Goal: Find specific page/section: Find specific page/section

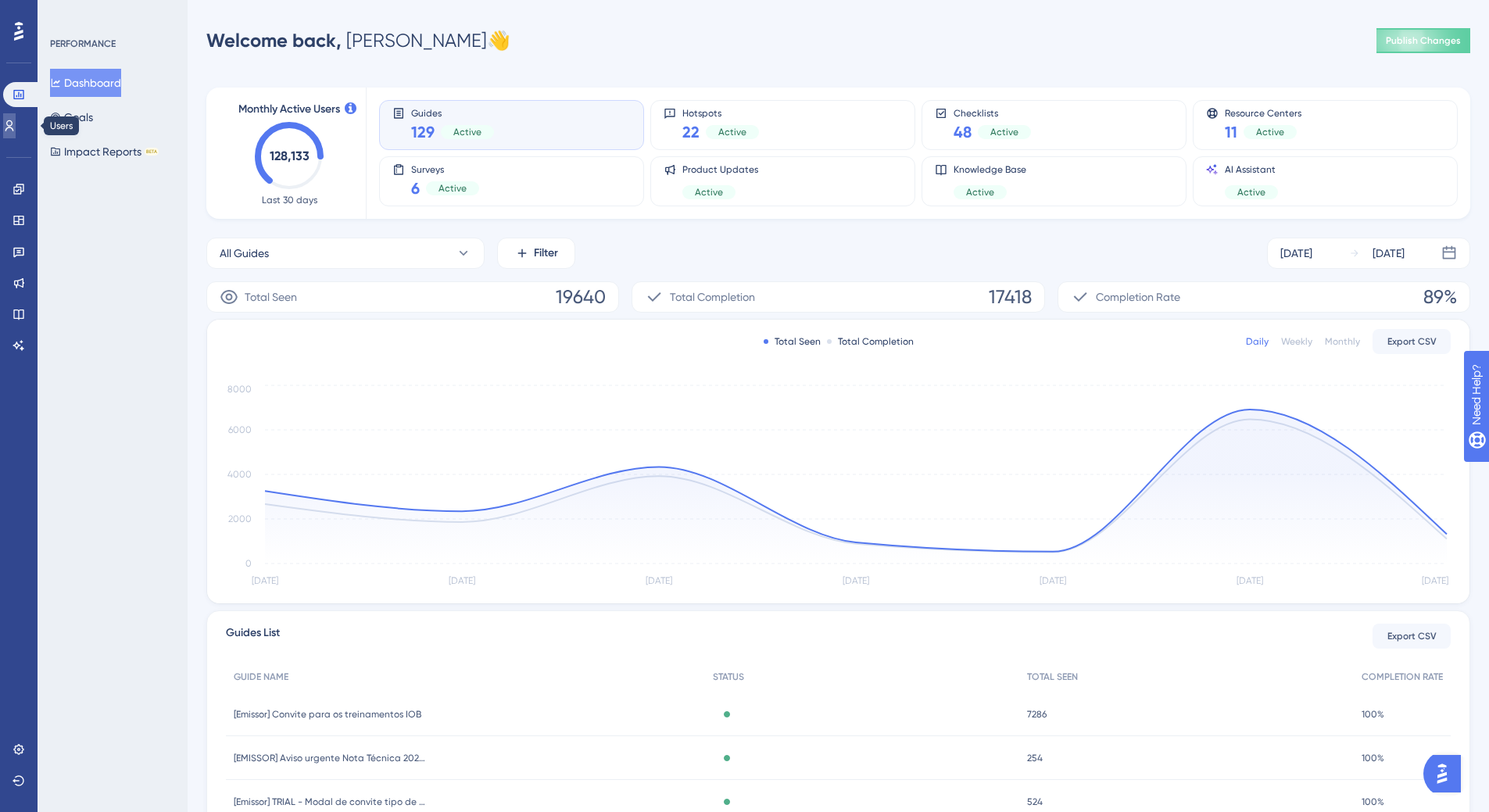
click at [12, 127] on link at bounding box center [9, 126] width 12 height 25
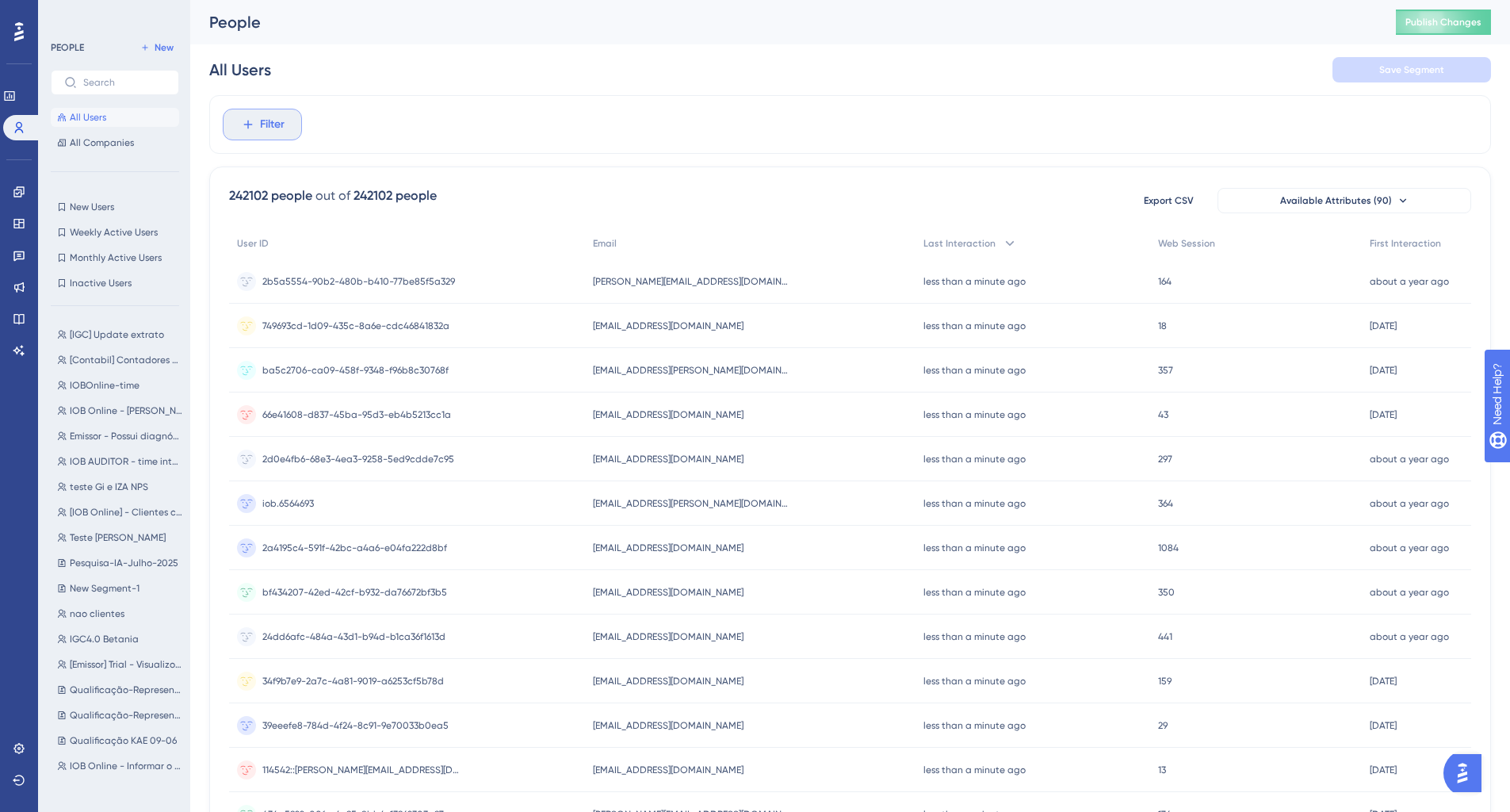
click at [281, 118] on span "Filter" at bounding box center [272, 125] width 24 height 19
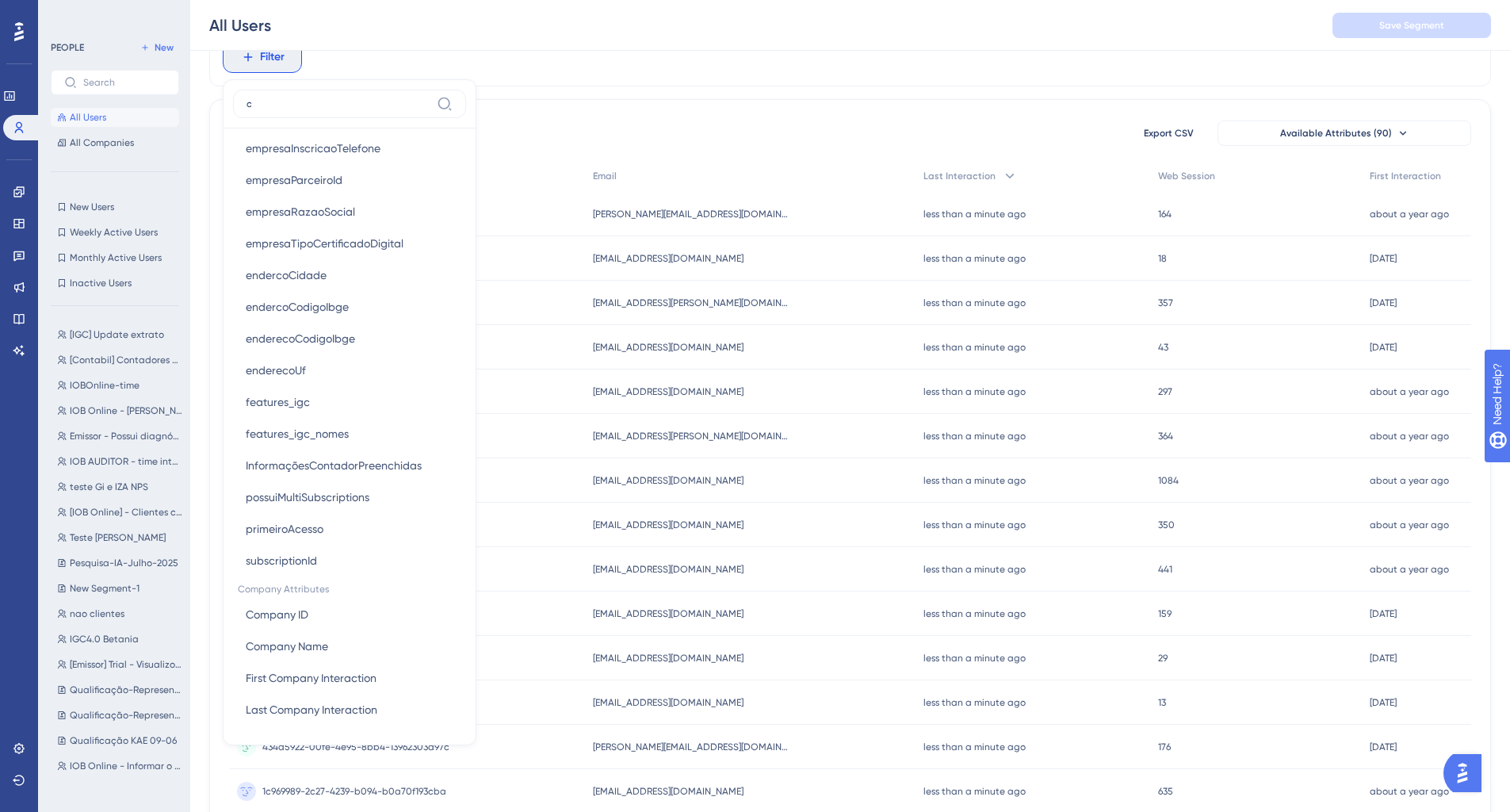
scroll to position [1689, 0]
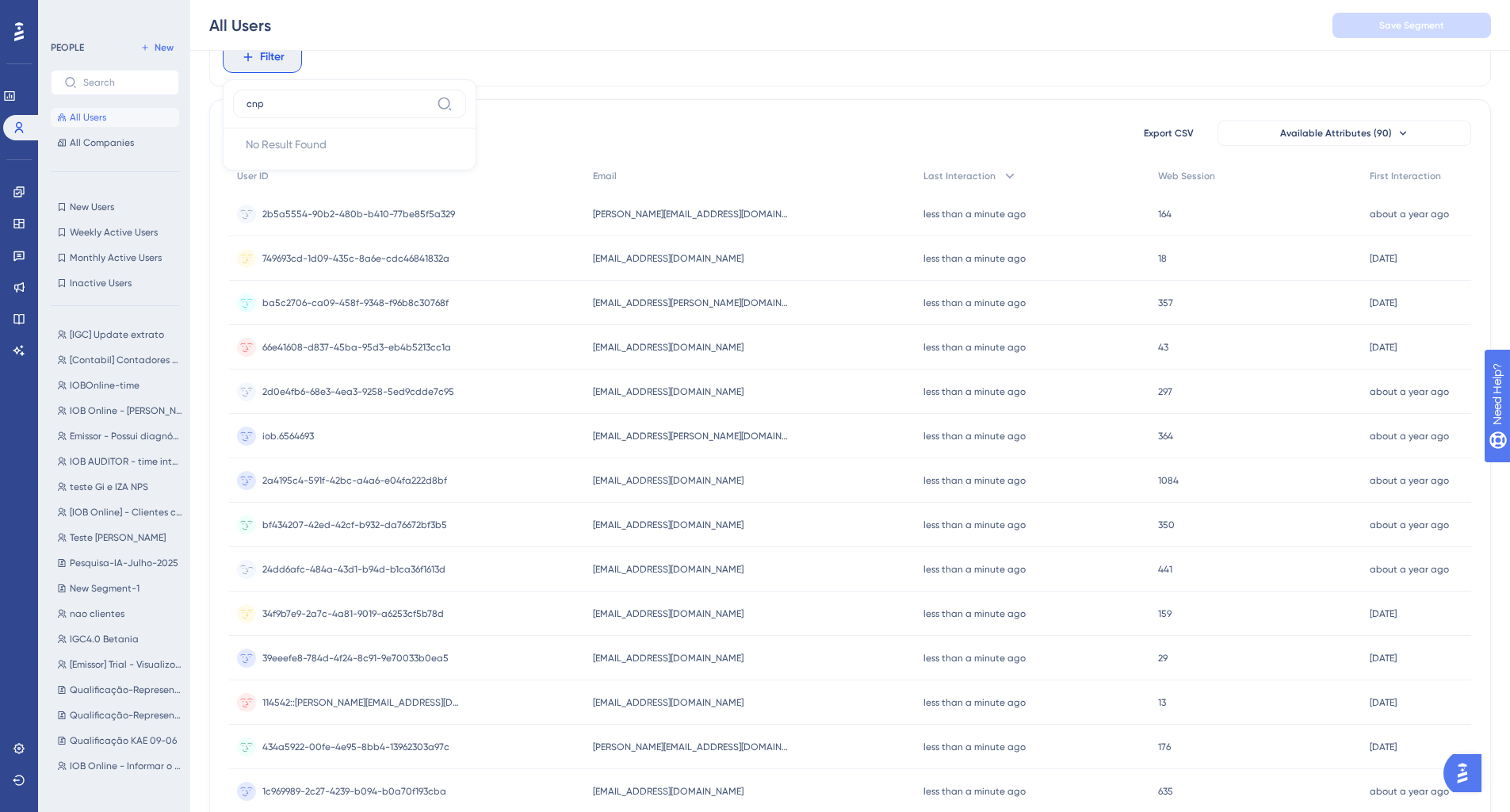
type input "cnpj"
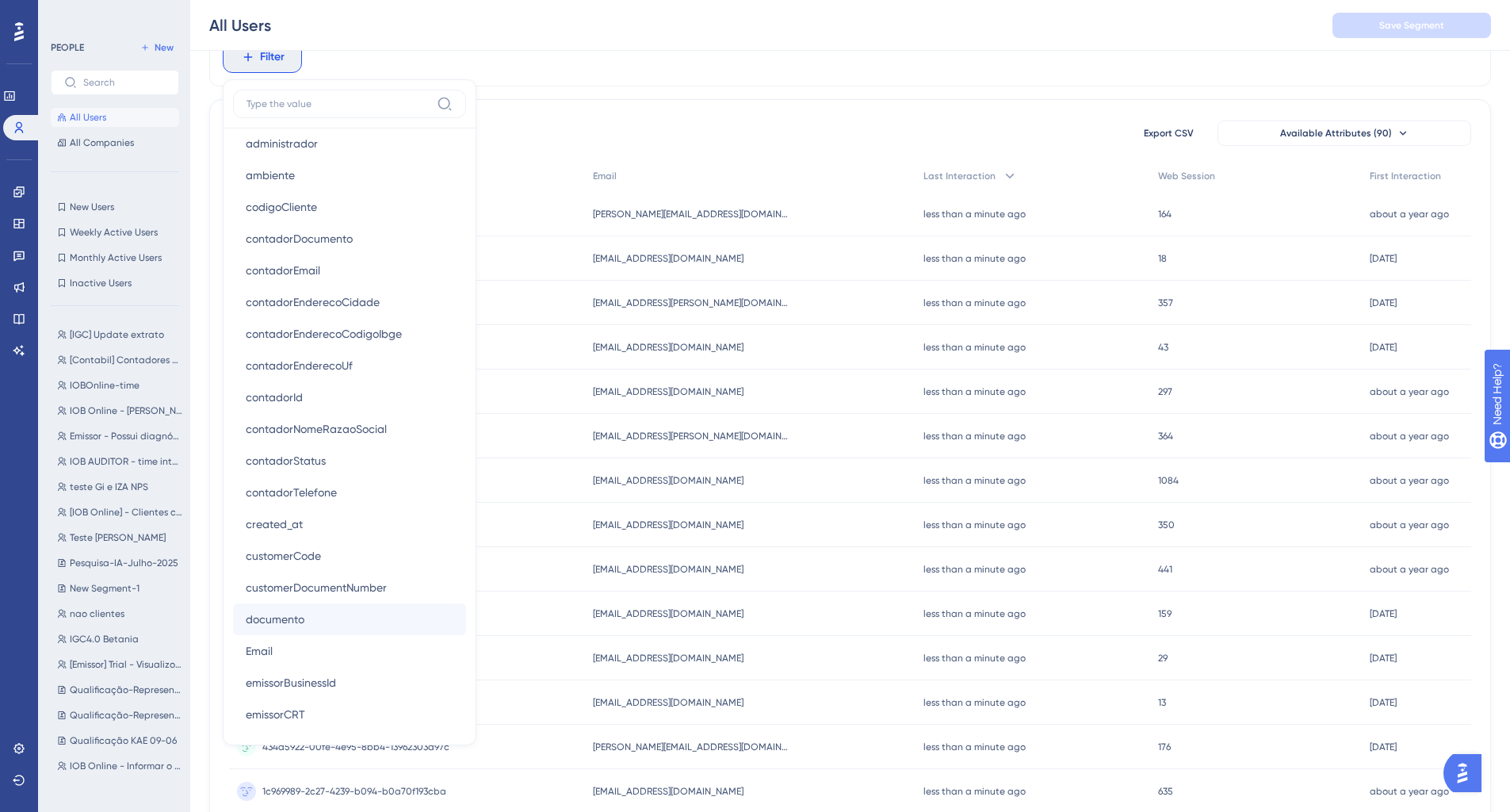
scroll to position [951, 0]
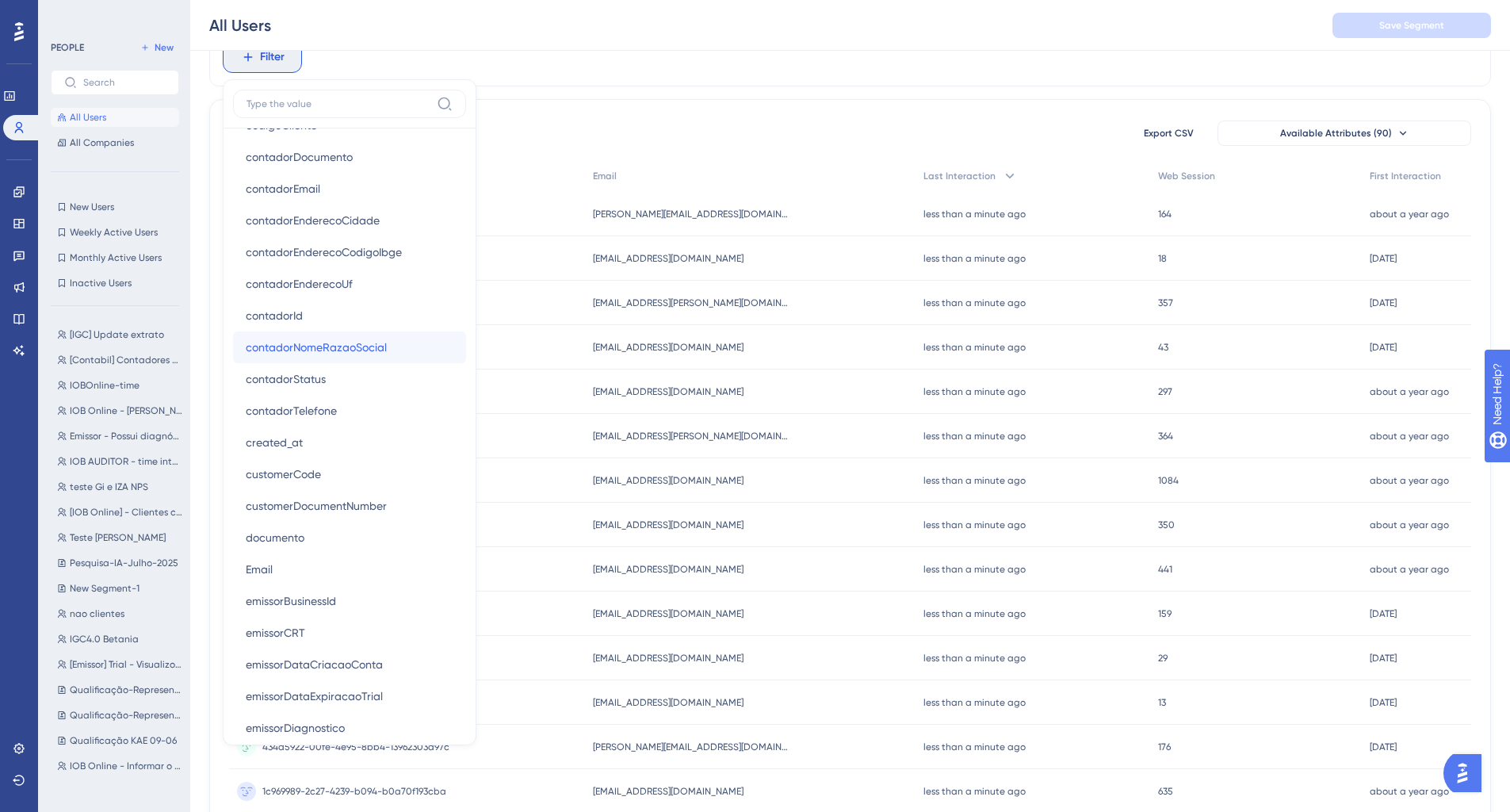
click at [346, 354] on span "contadorNomeRazaoSocial" at bounding box center [316, 347] width 141 height 19
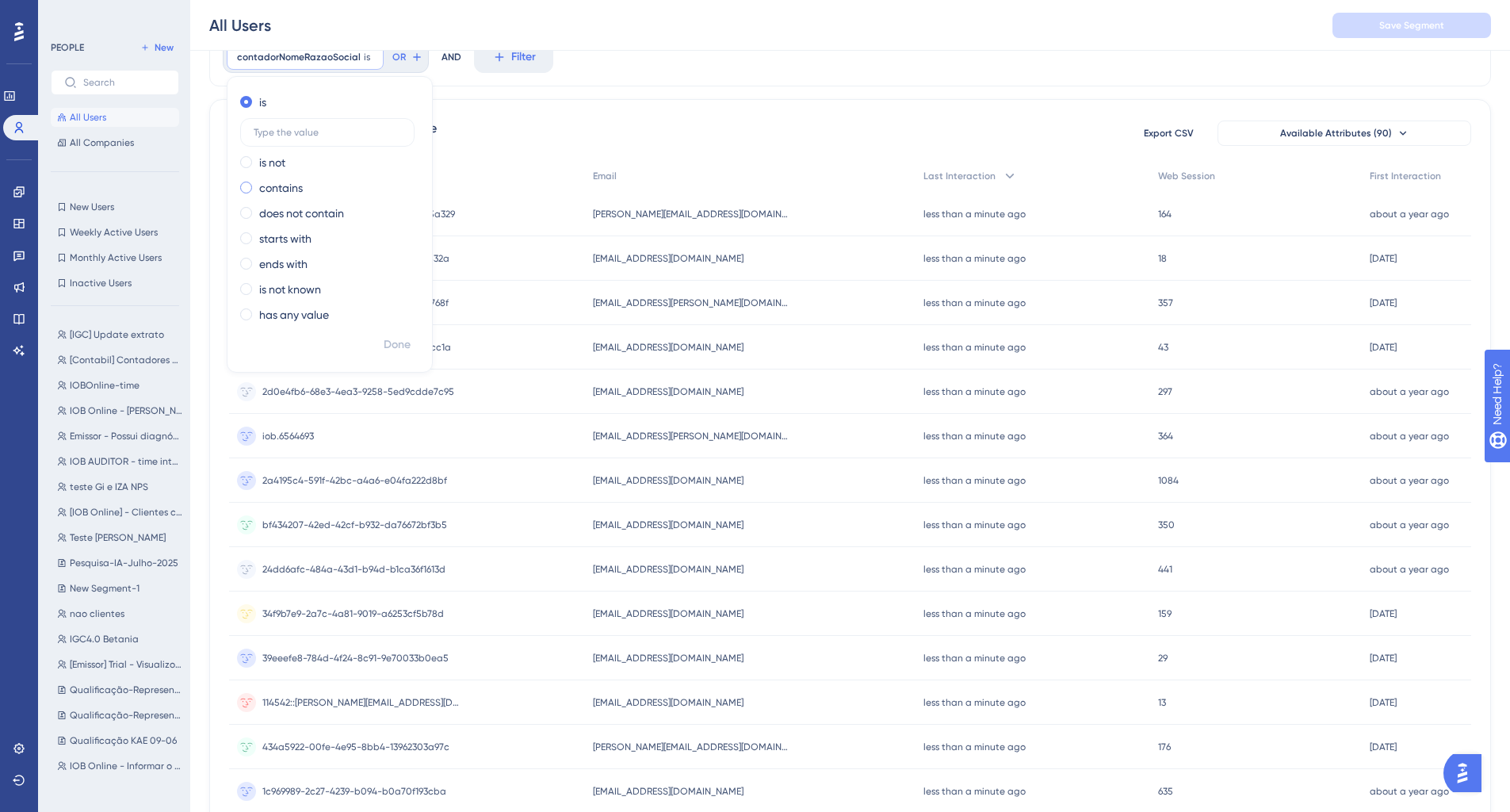
click at [262, 190] on label "contains" at bounding box center [281, 188] width 44 height 19
type input "FLORIPA REGISTROS"
click at [414, 341] on button "Done" at bounding box center [398, 344] width 45 height 28
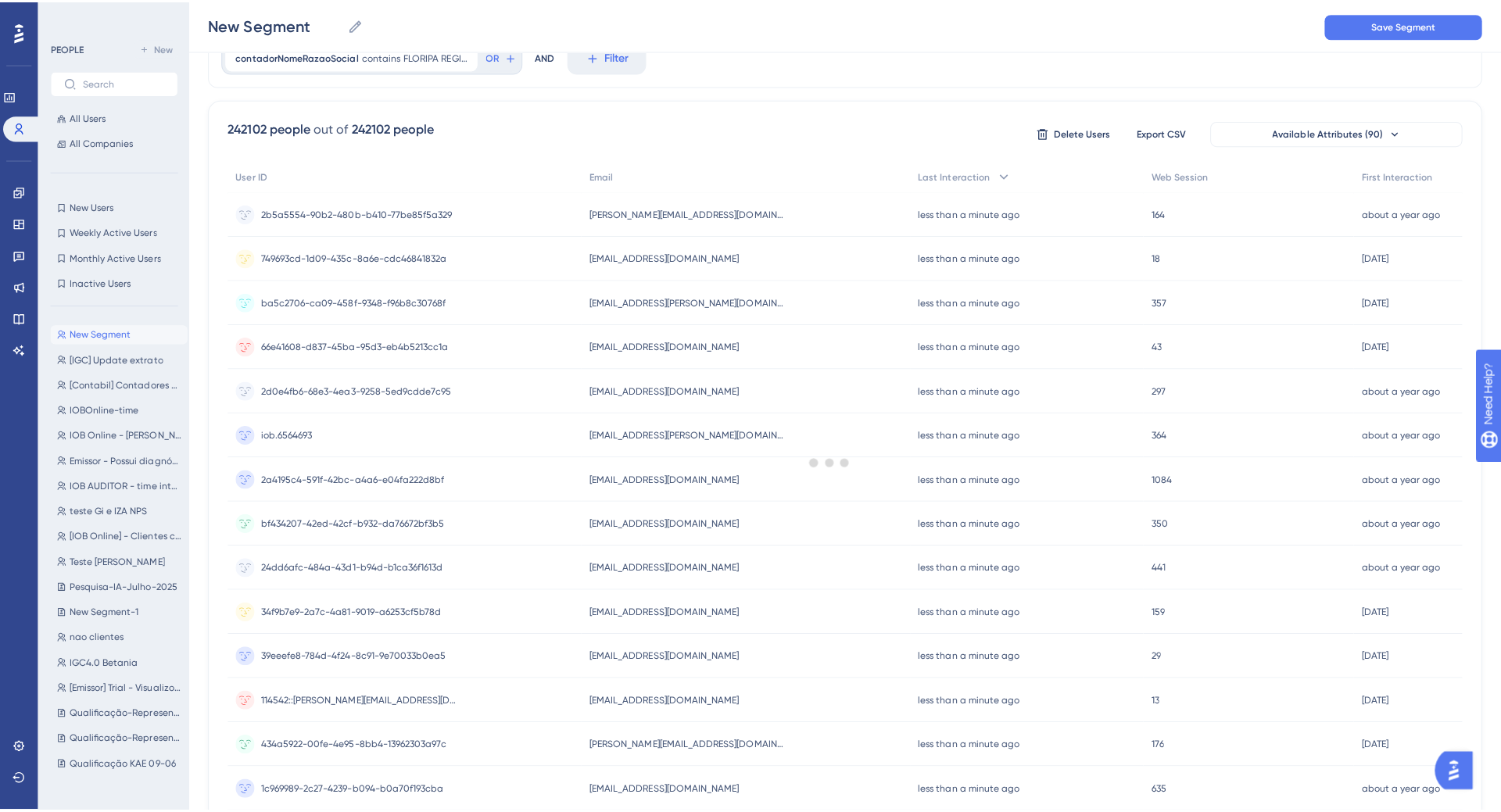
scroll to position [0, 0]
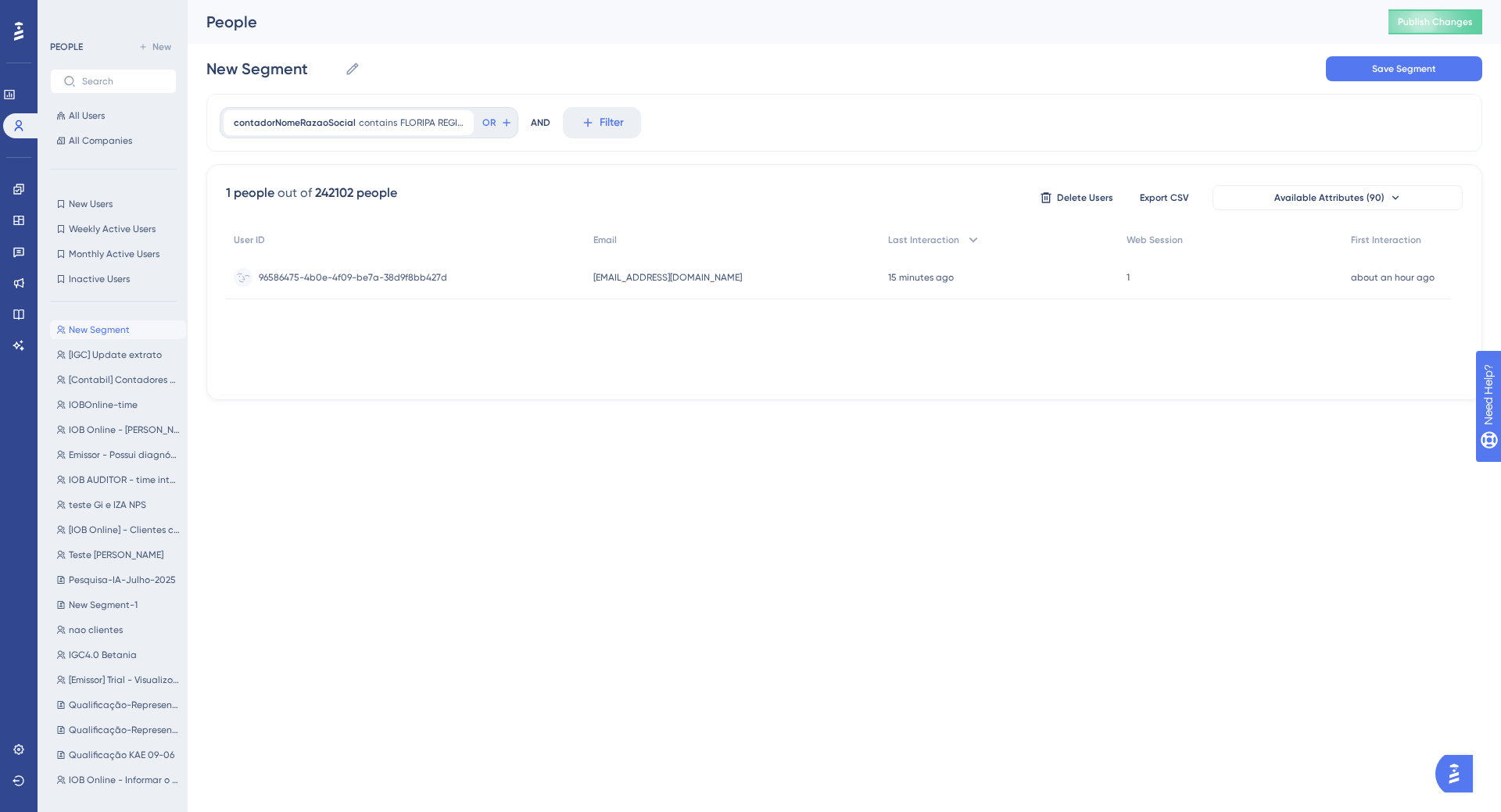
click at [427, 271] on span "96586475-4b0e-4f09-be7a-38d9f8bb427d" at bounding box center [353, 277] width 188 height 12
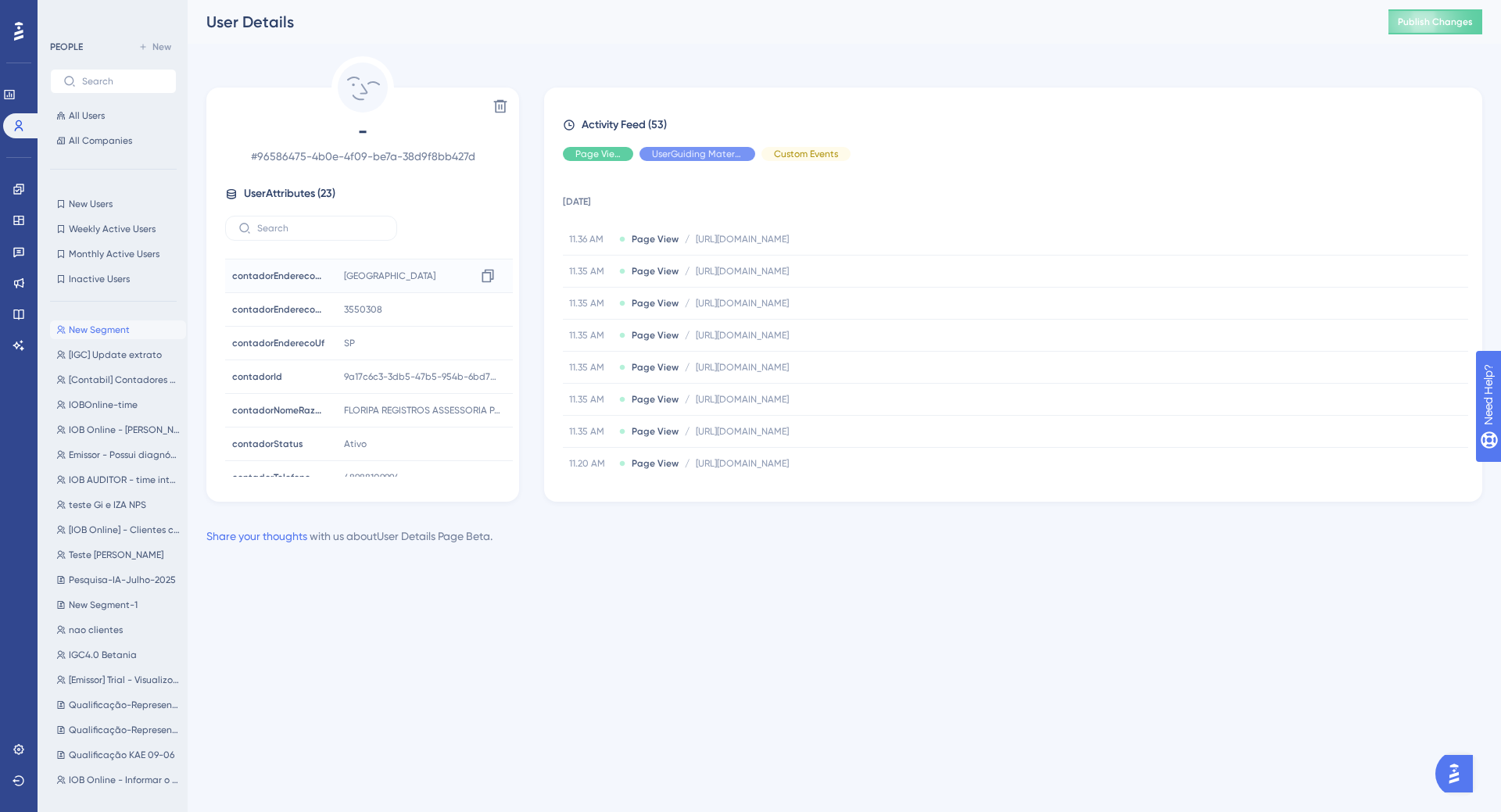
scroll to position [469, 0]
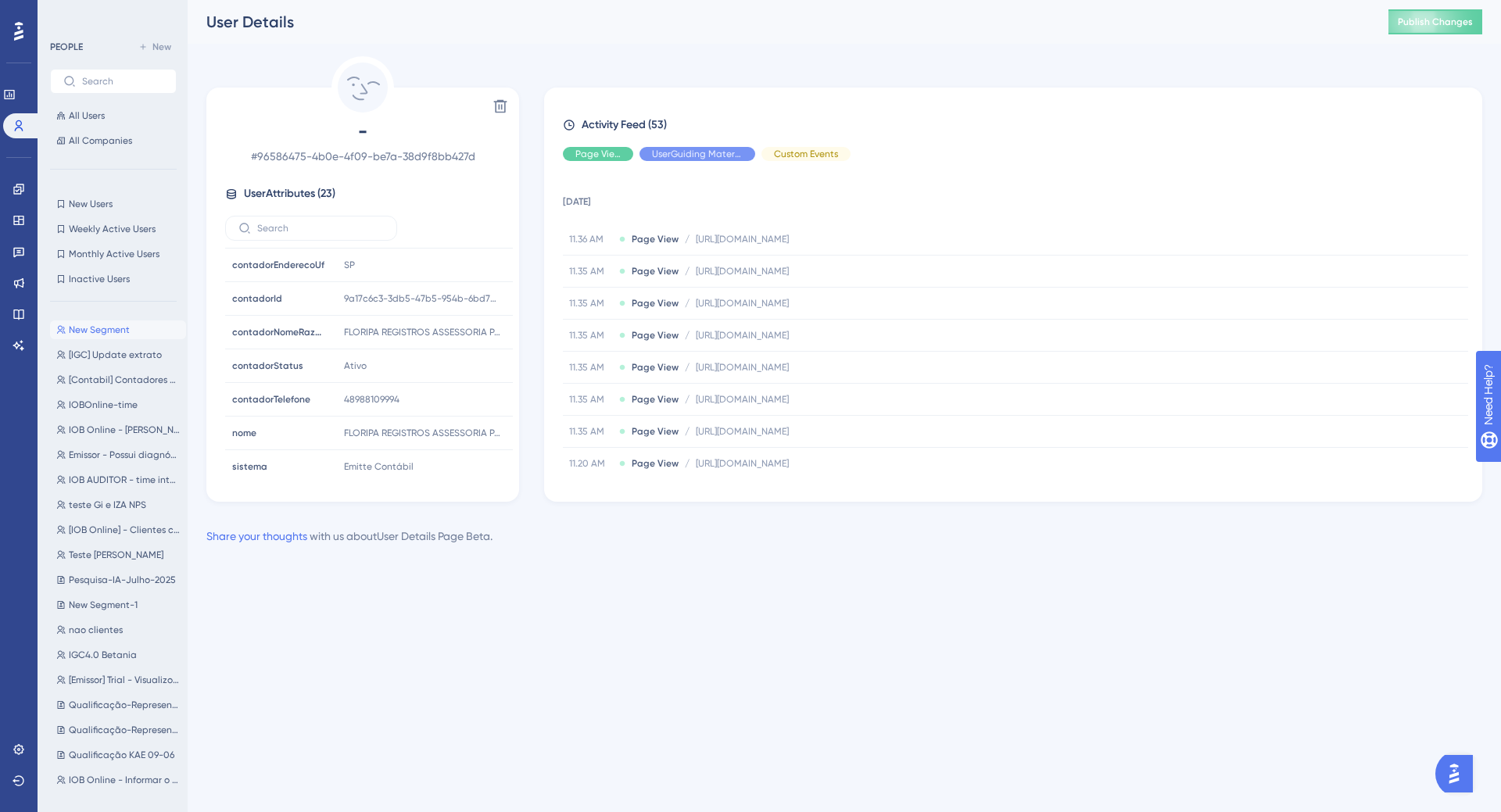
click at [326, 193] on span "User Attributes ( 23 )" at bounding box center [289, 194] width 91 height 19
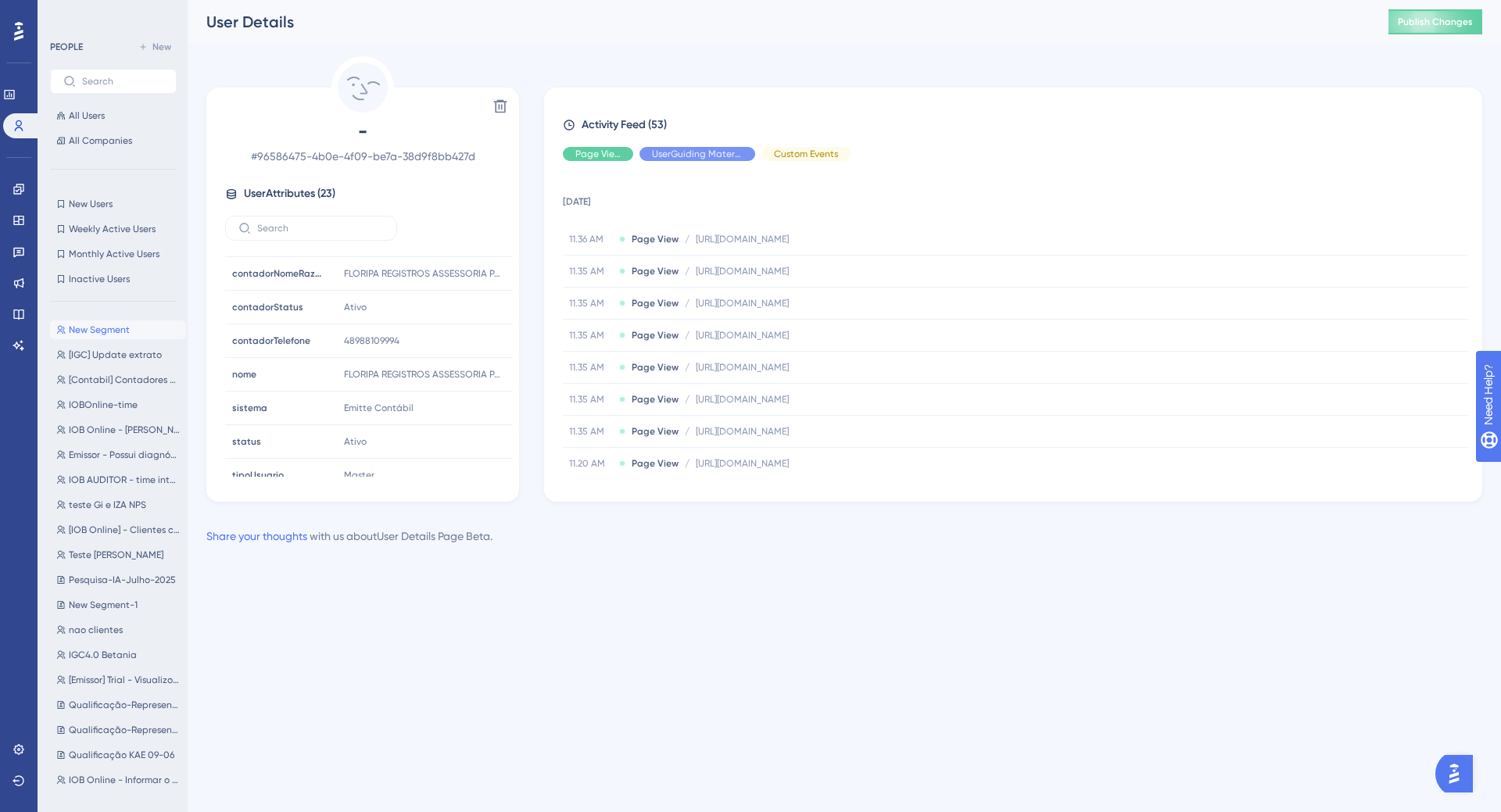
scroll to position [543, 0]
